Goal: Browse casually

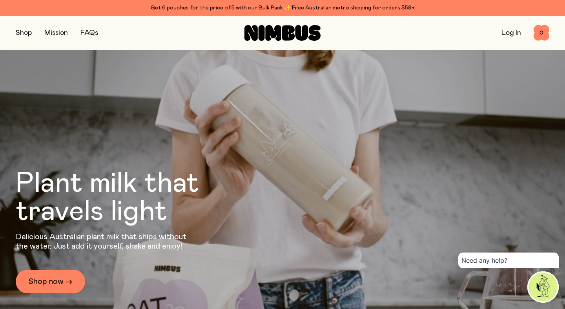
click at [24, 36] on button "button" at bounding box center [24, 32] width 16 height 11
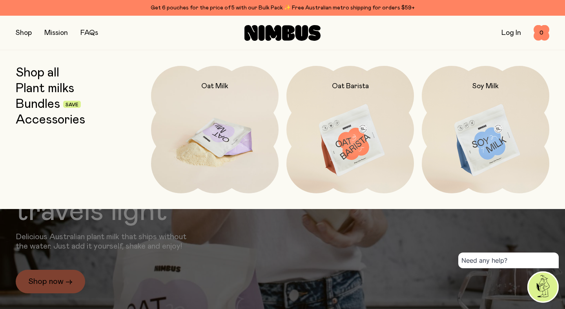
click at [240, 114] on img at bounding box center [214, 141] width 127 height 150
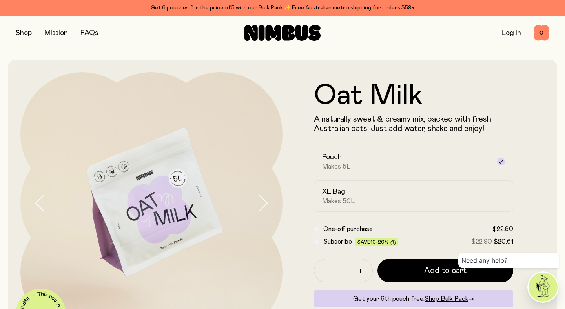
scroll to position [31, 0]
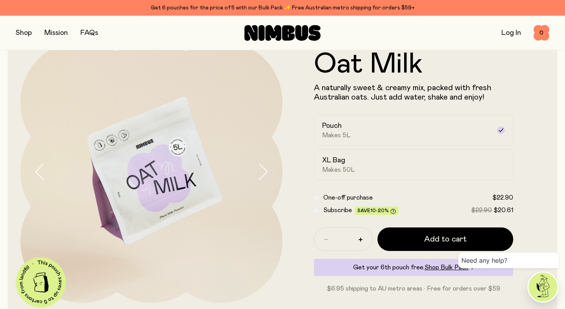
click at [275, 160] on button "button" at bounding box center [269, 172] width 25 height 262
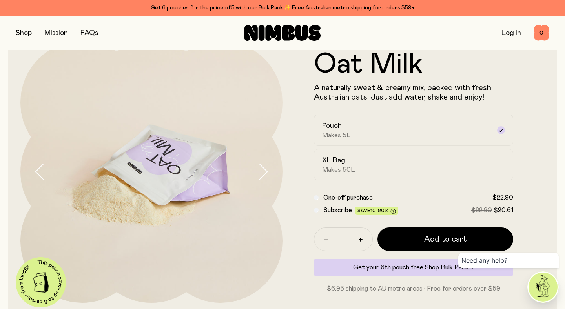
click at [273, 162] on button "button" at bounding box center [269, 172] width 25 height 262
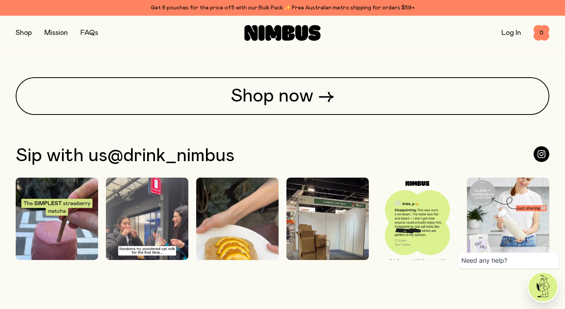
scroll to position [2027, 0]
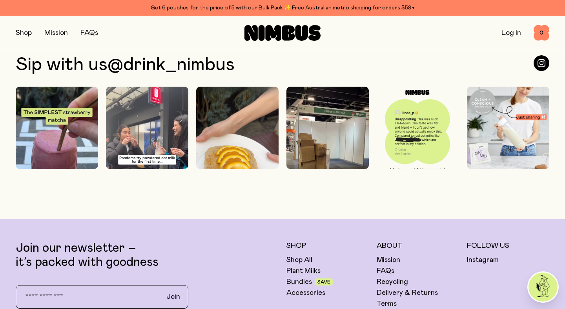
click at [314, 130] on img at bounding box center [327, 160] width 82 height 146
